Goal: Task Accomplishment & Management: Manage account settings

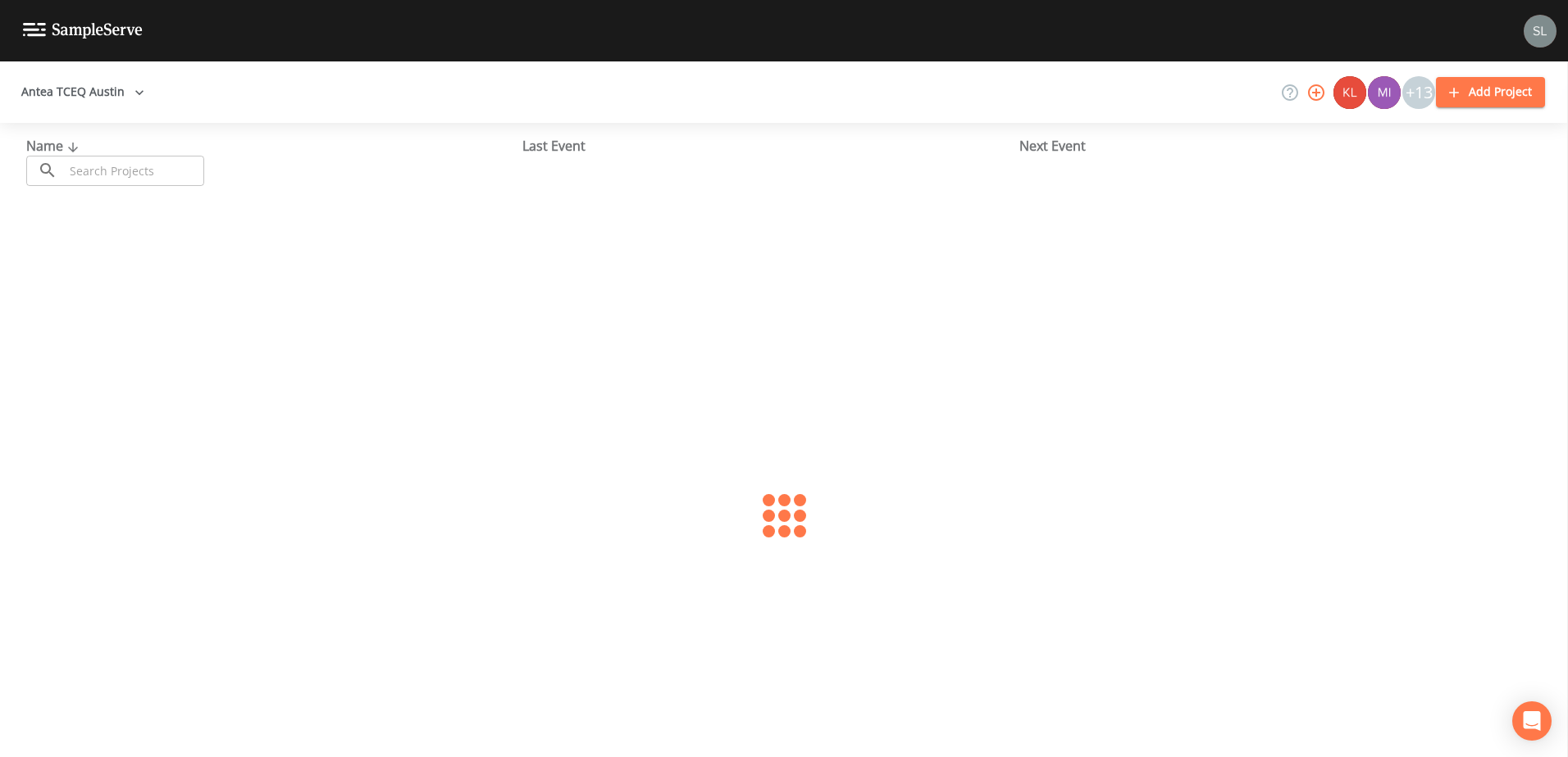
click at [178, 164] on input "text" at bounding box center [134, 171] width 140 height 30
type input "[PERSON_NAME]"
click at [184, 253] on link "[PERSON_NAME] SUD (TX0280003)" at bounding box center [131, 251] width 210 height 18
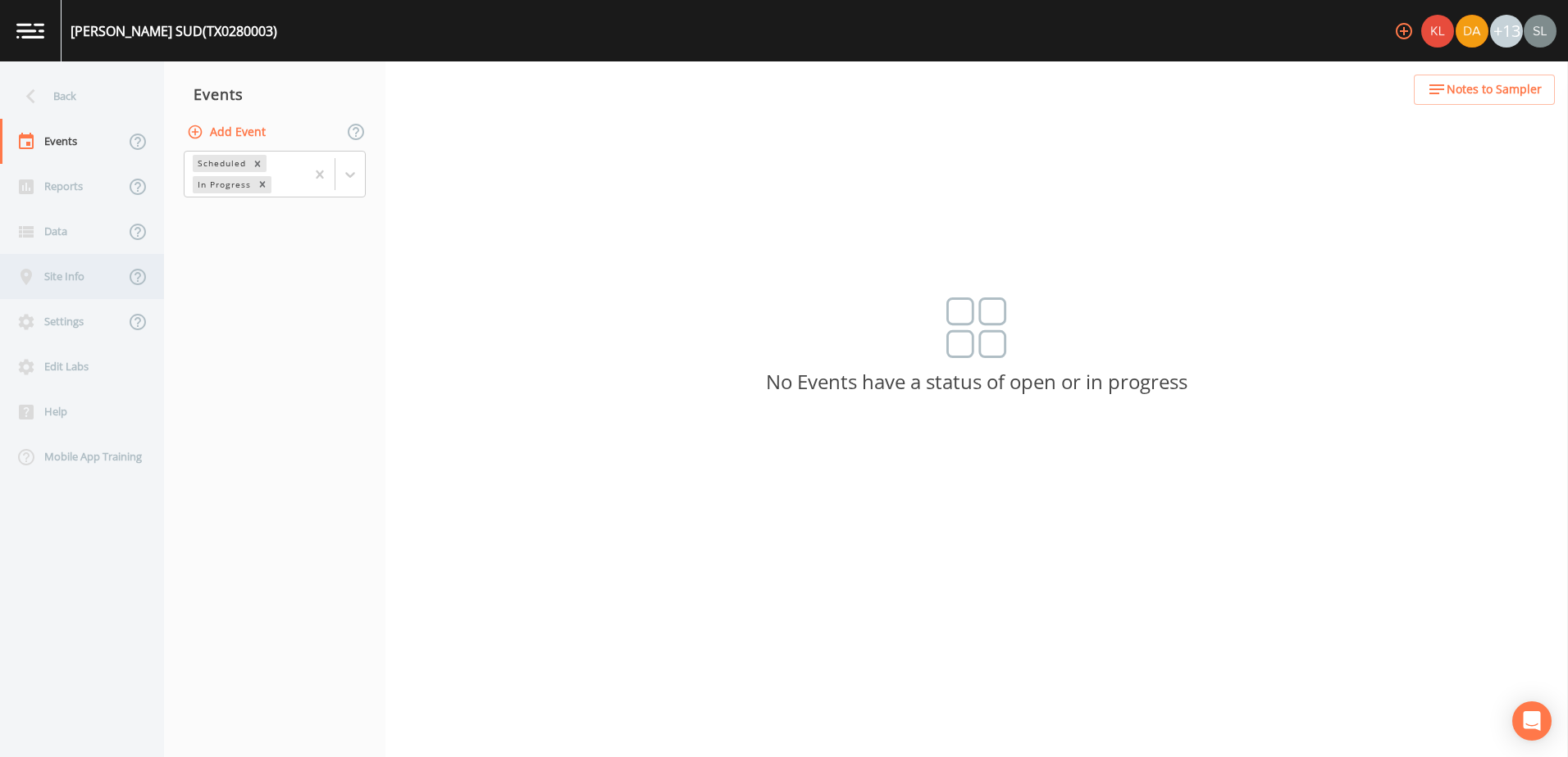
click at [79, 286] on div "Site Info" at bounding box center [62, 276] width 124 height 45
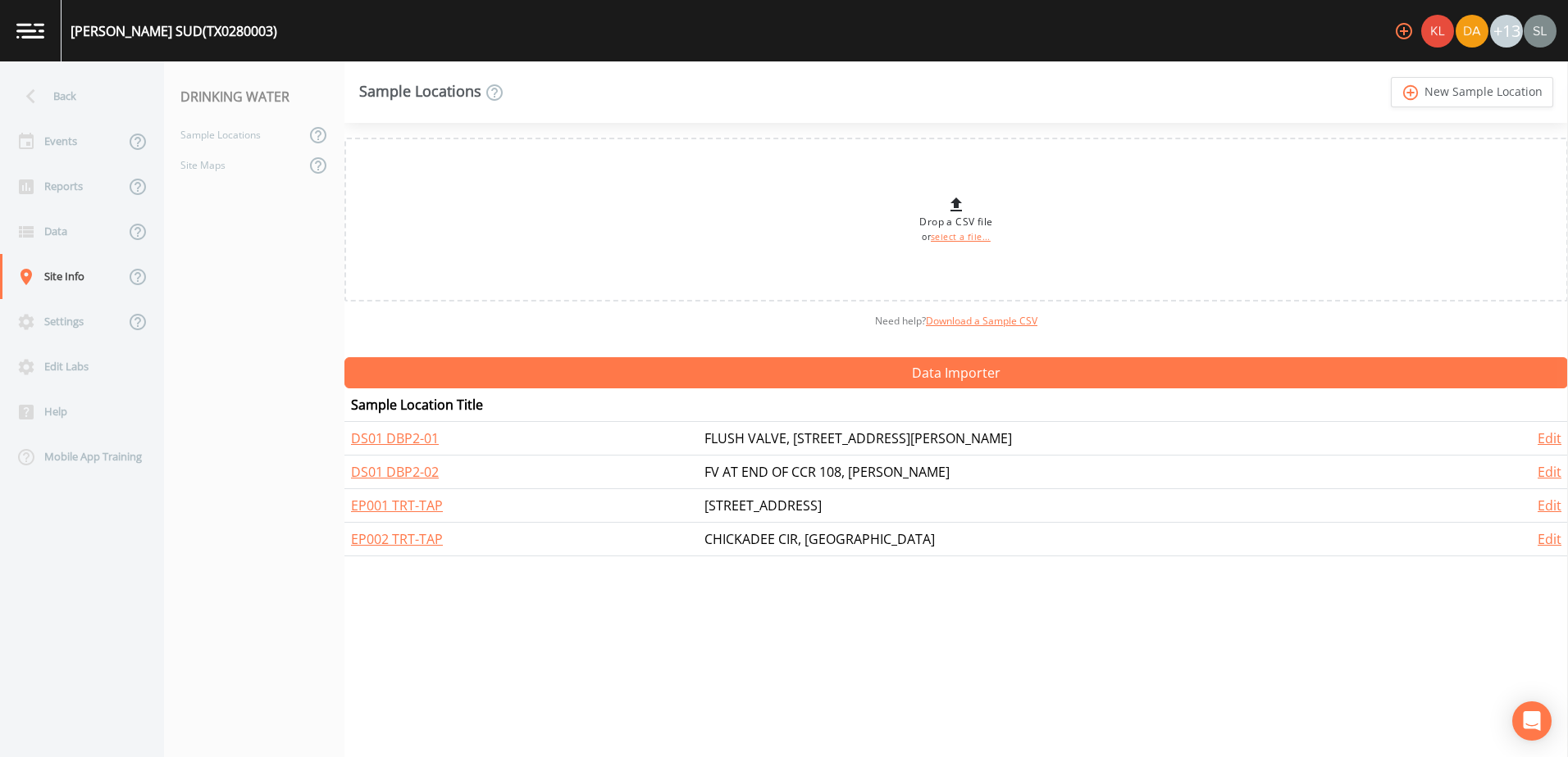
click at [833, 476] on td "FV AT END OF CCR 108, [PERSON_NAME]" at bounding box center [1087, 472] width 780 height 34
click at [1538, 470] on link "Edit" at bounding box center [1549, 471] width 24 height 18
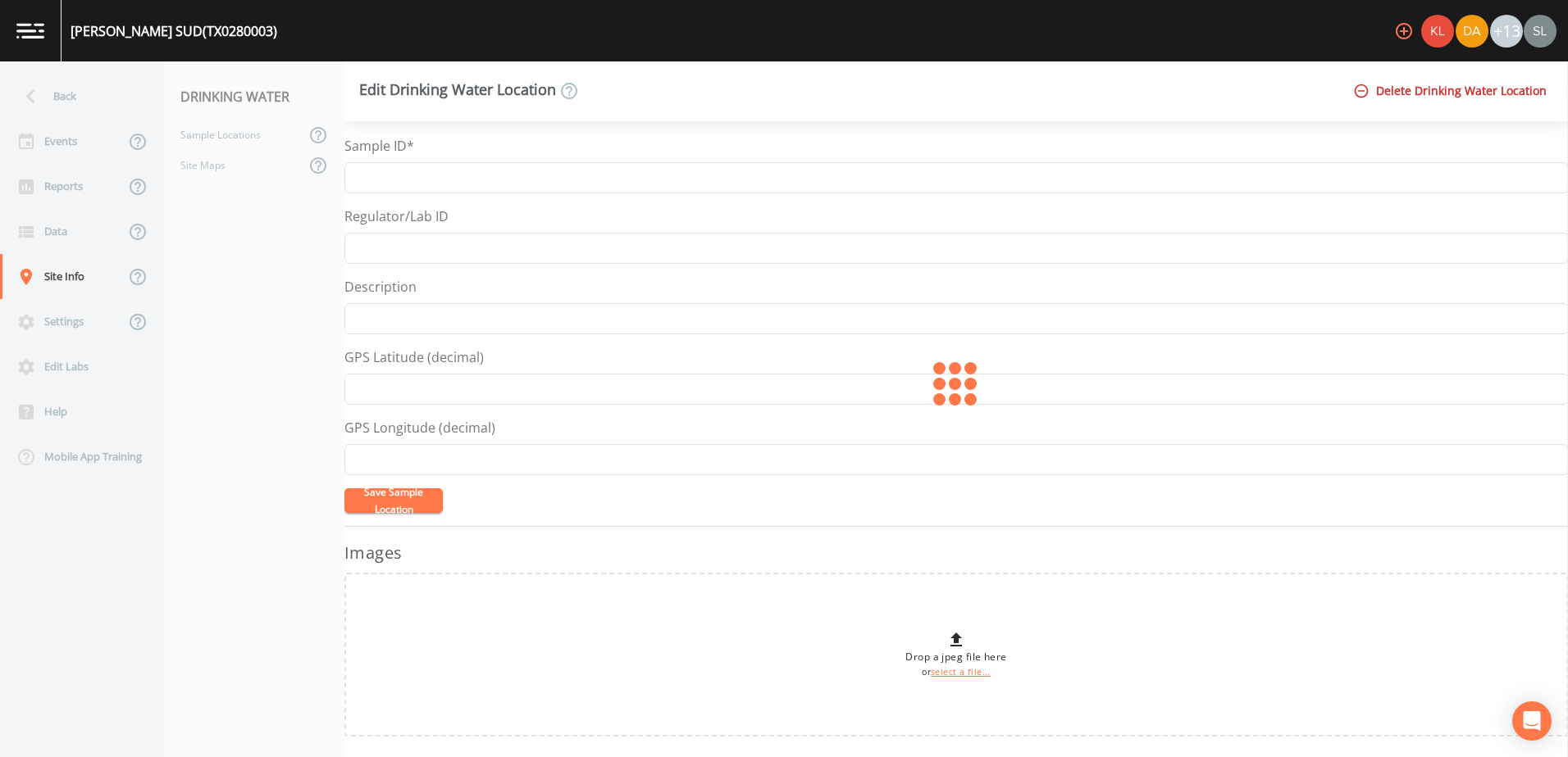
type input "DS01 DBP2-02"
type input "FV AT END OF CCR 108, [PERSON_NAME]"
click at [72, 230] on div "Data" at bounding box center [62, 231] width 124 height 45
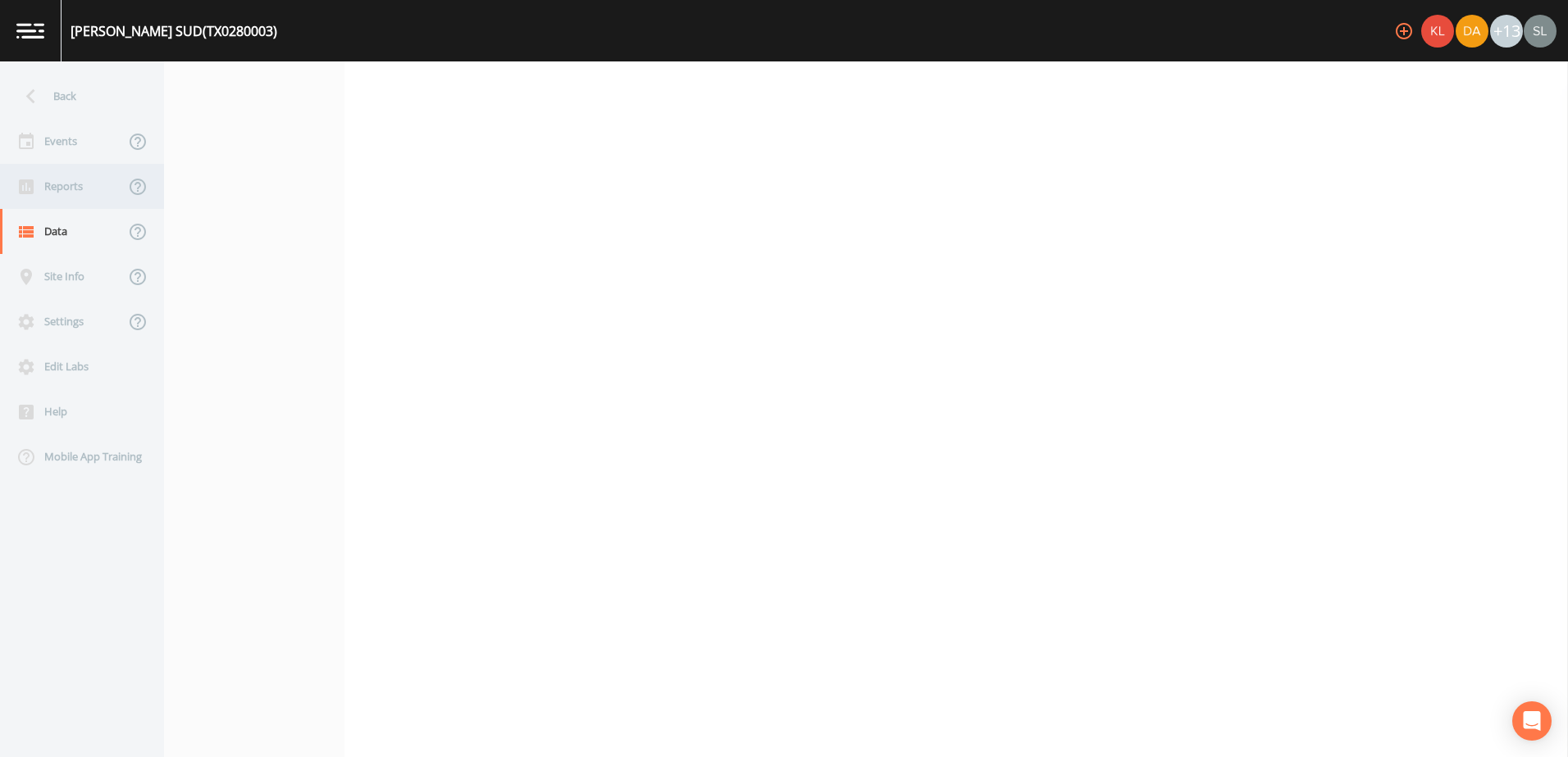
click at [83, 193] on div "Reports" at bounding box center [62, 186] width 124 height 45
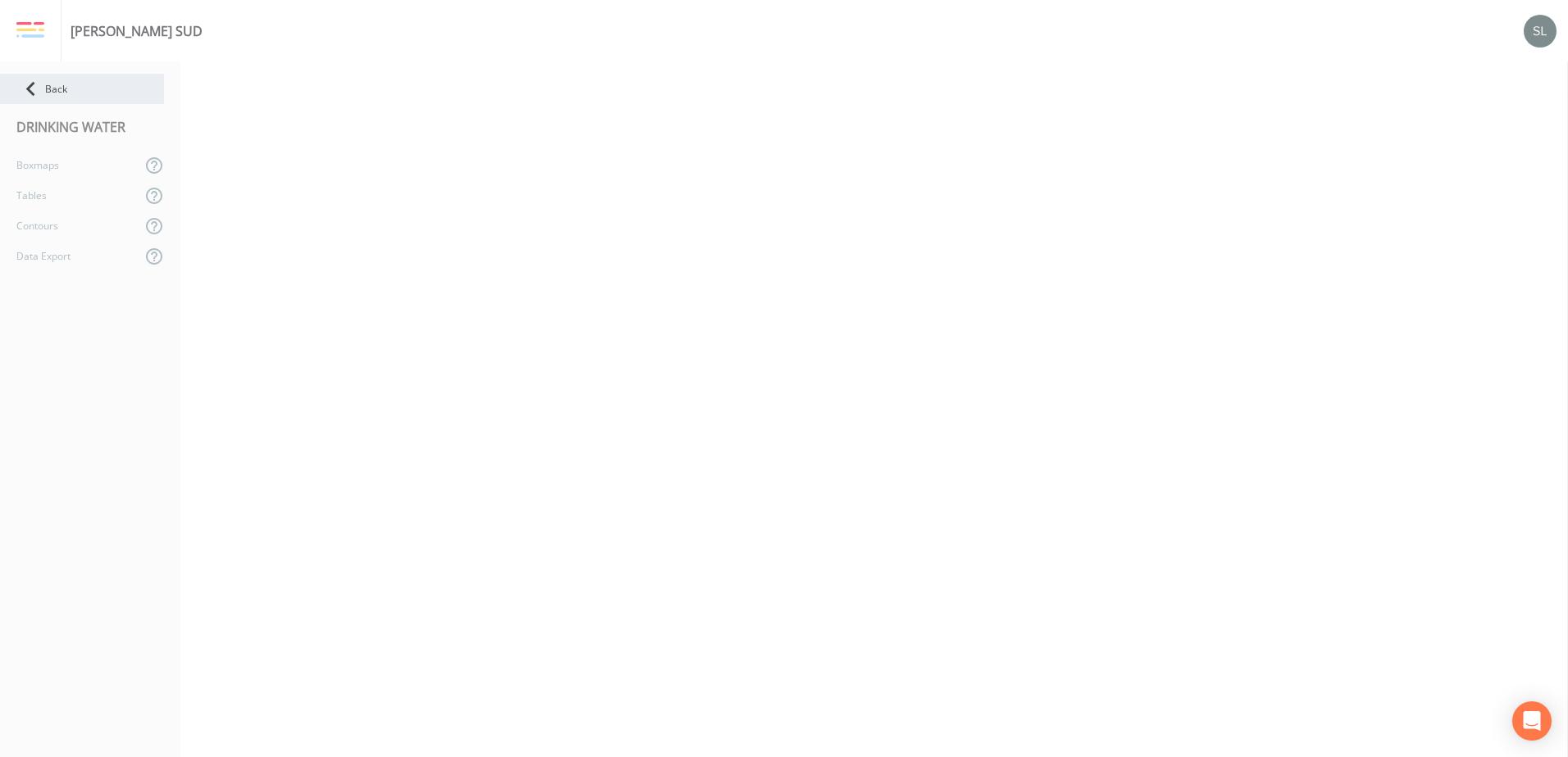
click at [51, 97] on div "Back" at bounding box center [82, 89] width 164 height 30
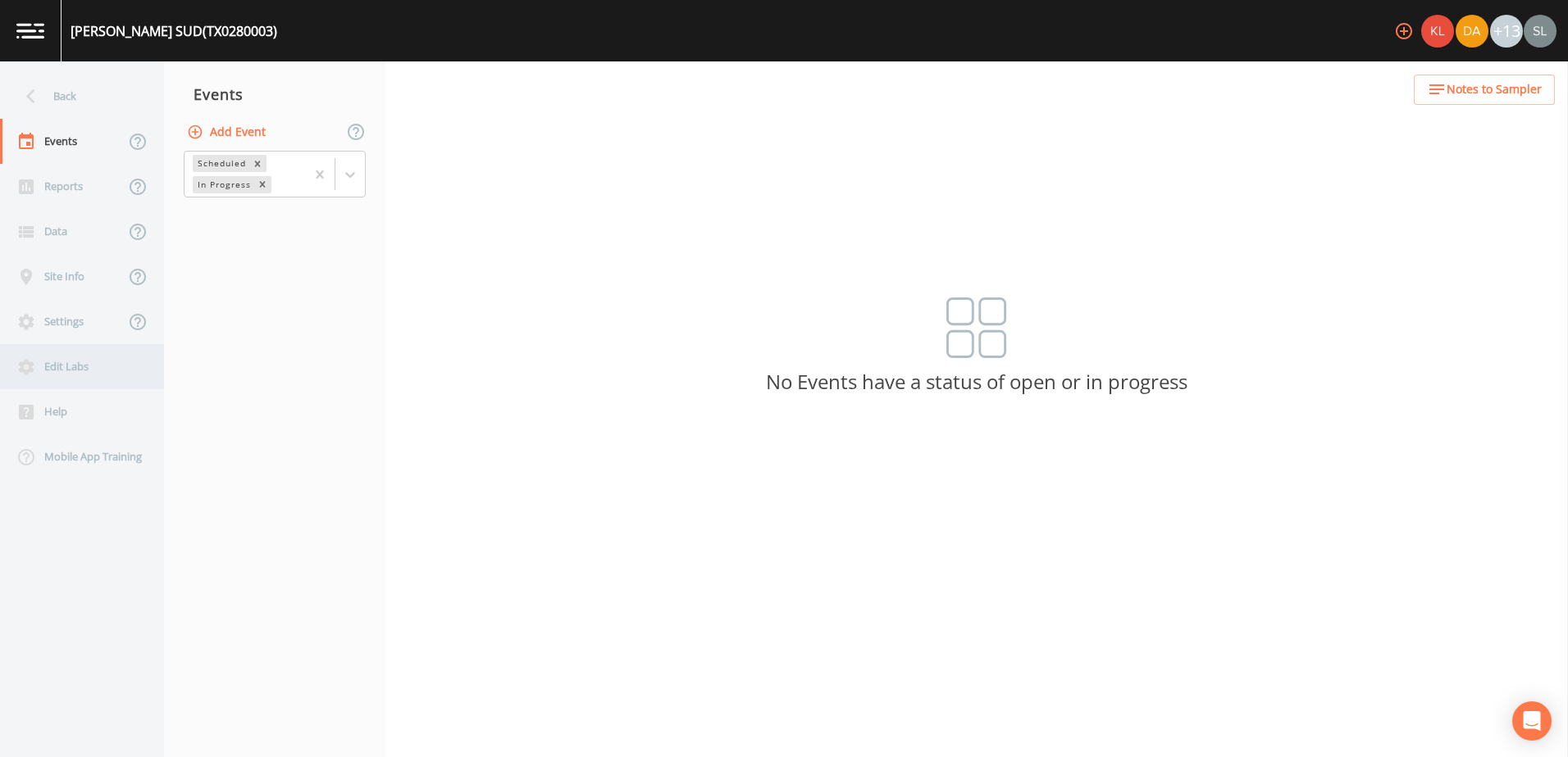
click at [70, 356] on div "Edit Labs" at bounding box center [74, 366] width 148 height 45
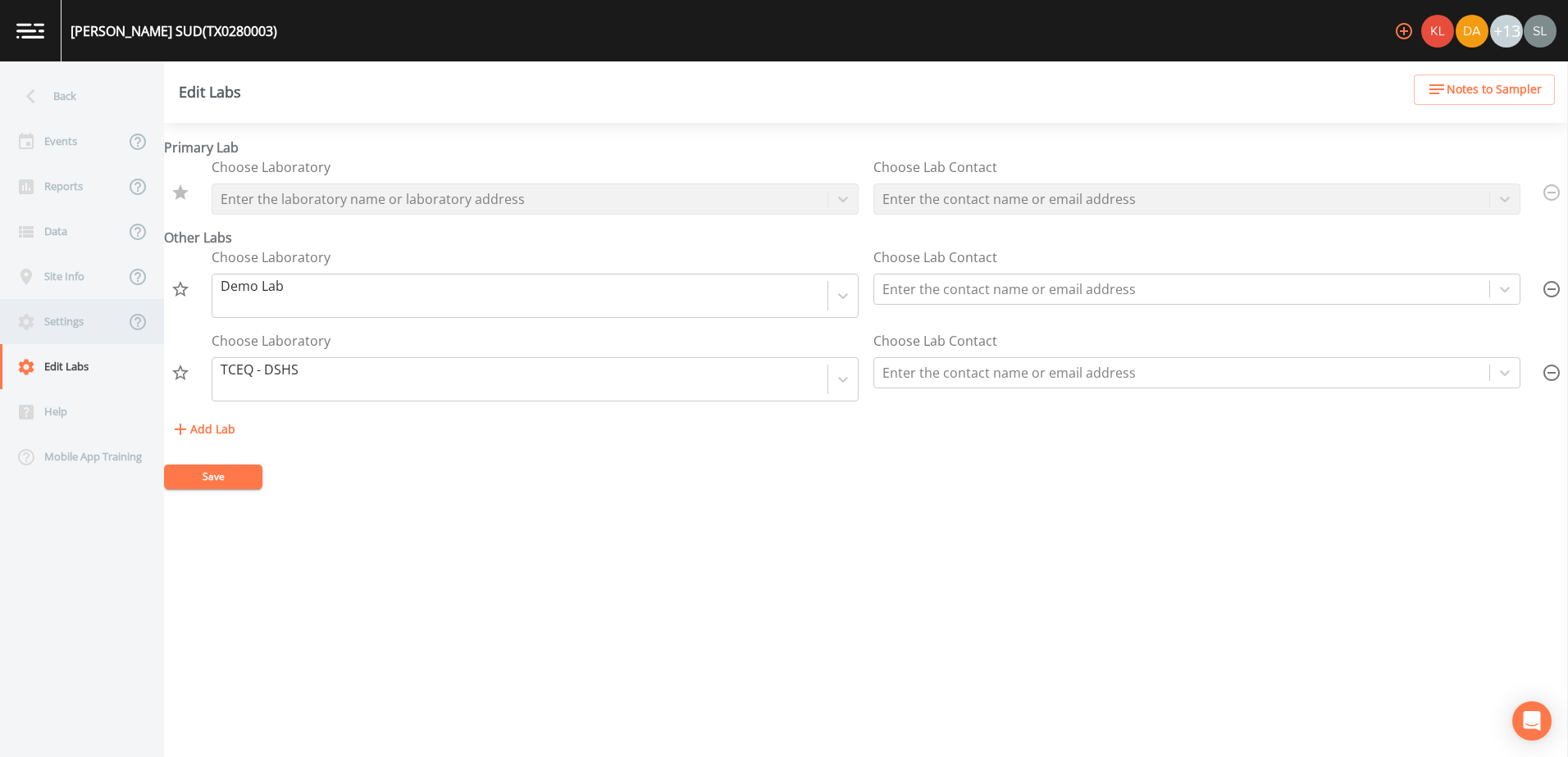
click at [75, 326] on div "Settings" at bounding box center [62, 321] width 124 height 45
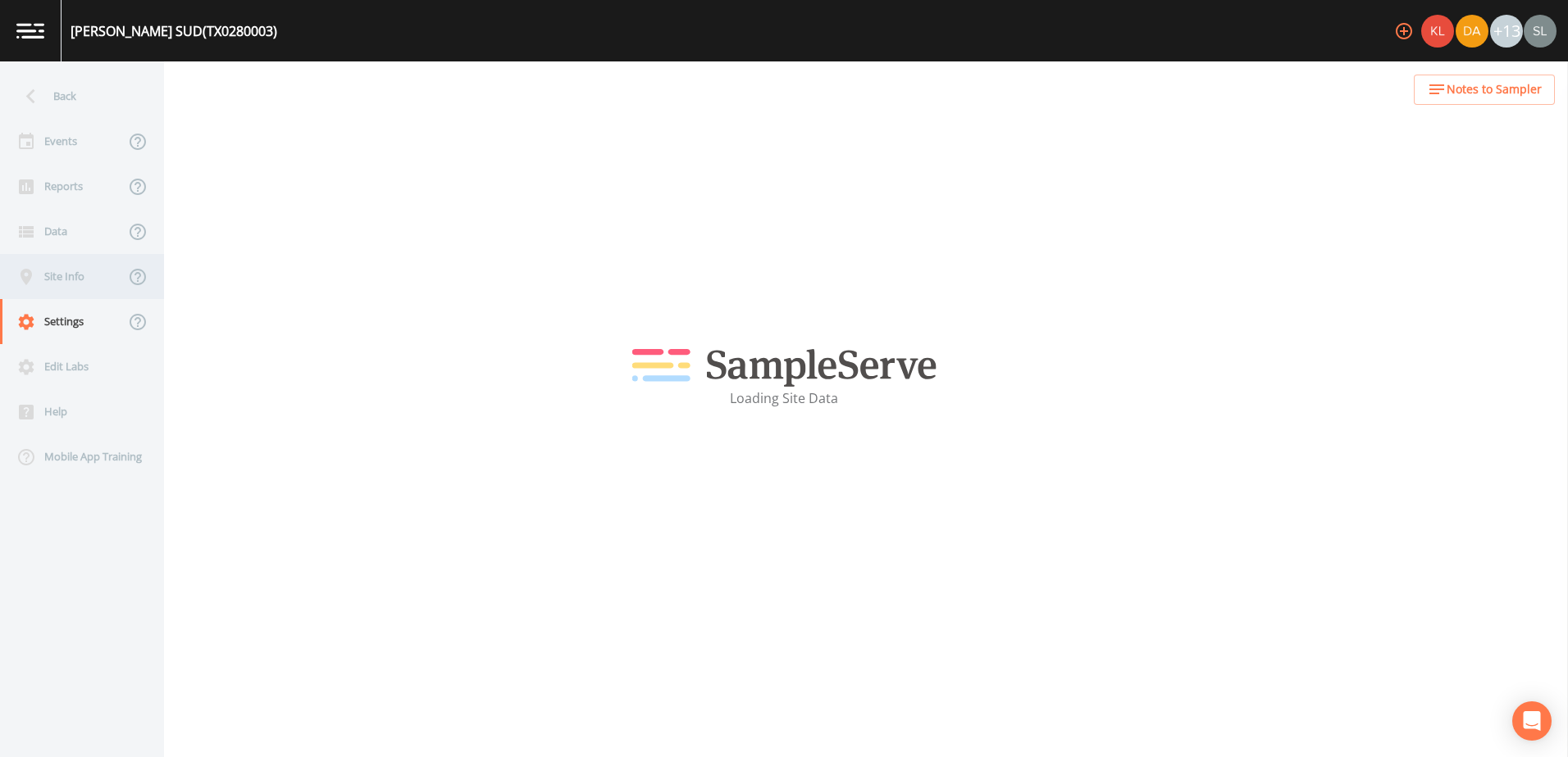
click at [69, 260] on div "Site Info" at bounding box center [62, 276] width 124 height 45
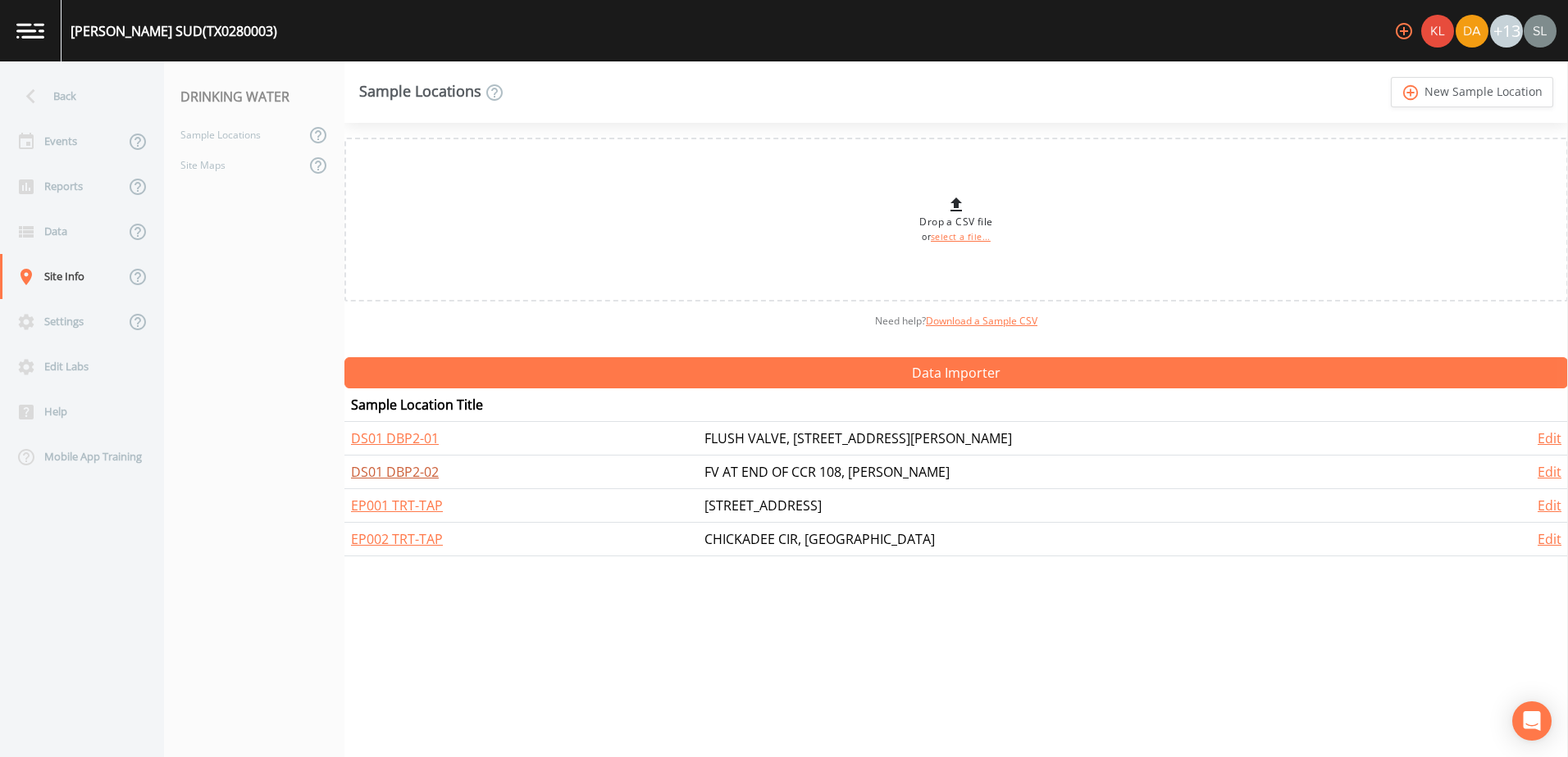
click at [414, 466] on link "DS01 DBP2-02" at bounding box center [395, 471] width 88 height 18
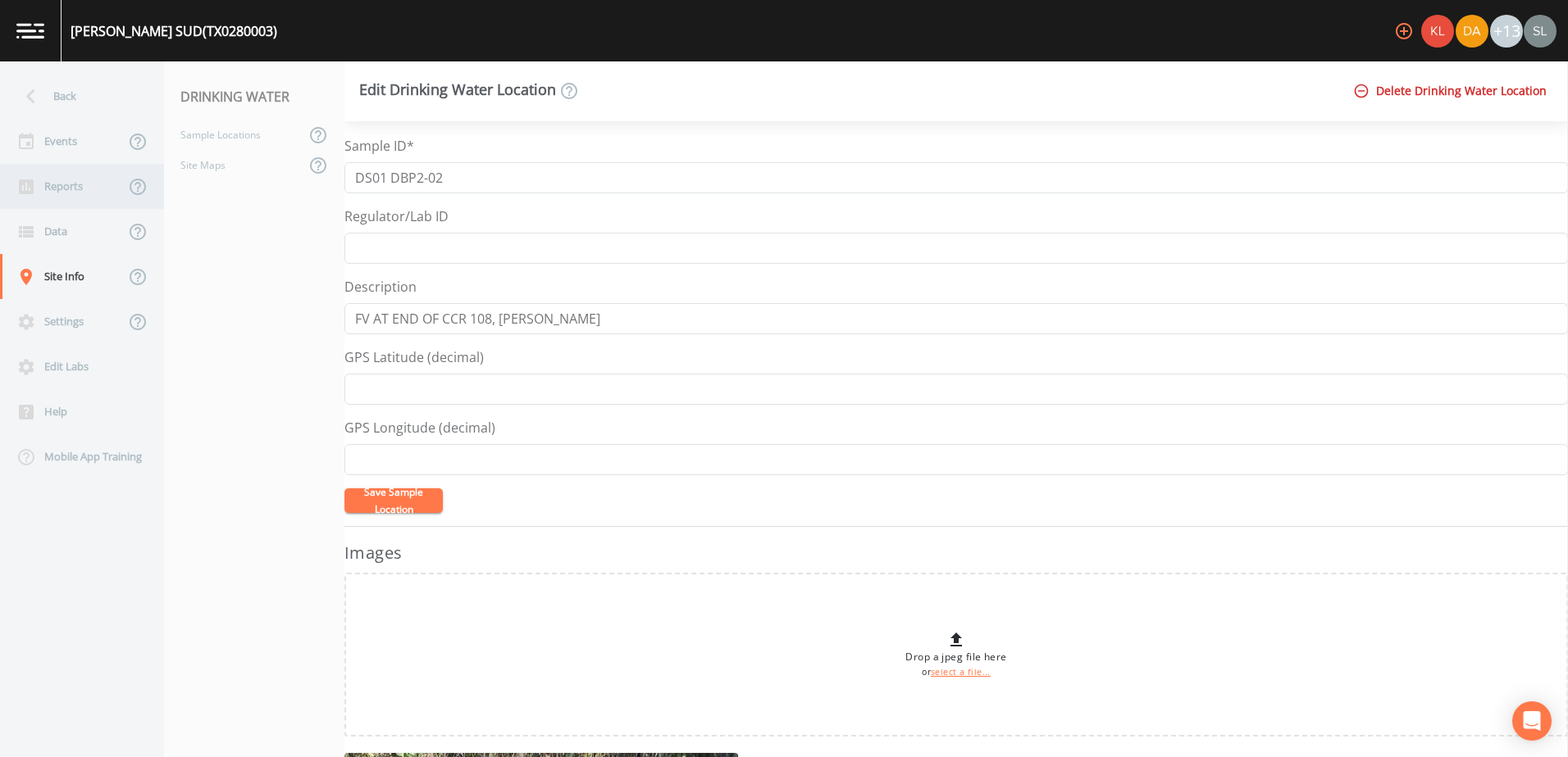
click at [56, 172] on div "Reports" at bounding box center [62, 186] width 124 height 45
